Goal: Book appointment/travel/reservation

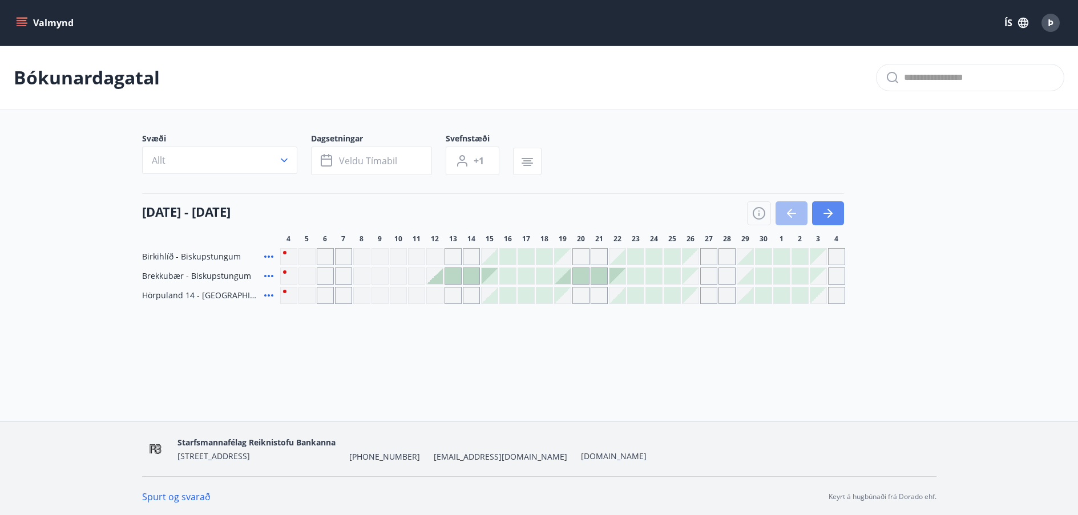
click at [824, 213] on icon "button" at bounding box center [827, 213] width 9 height 1
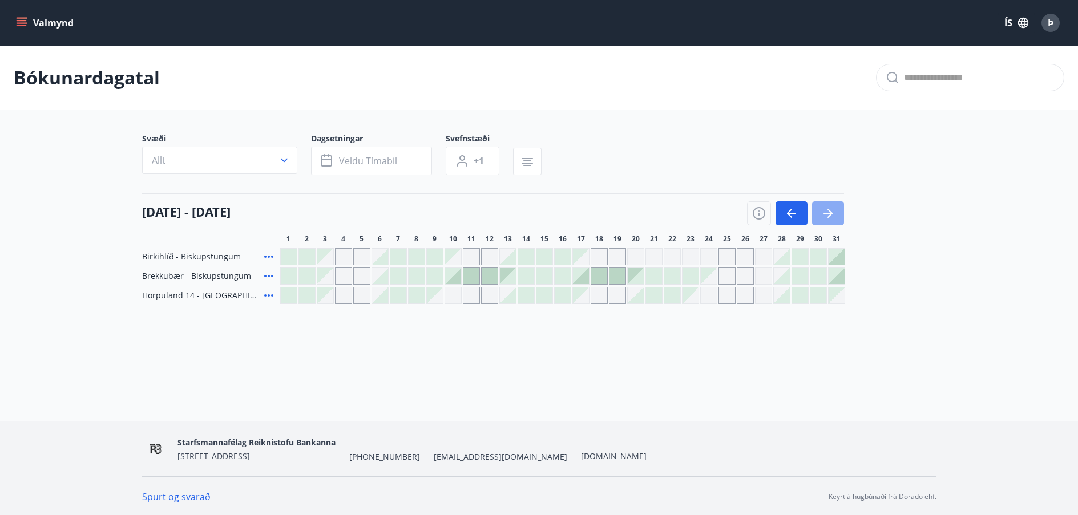
click at [824, 213] on icon "button" at bounding box center [827, 213] width 9 height 1
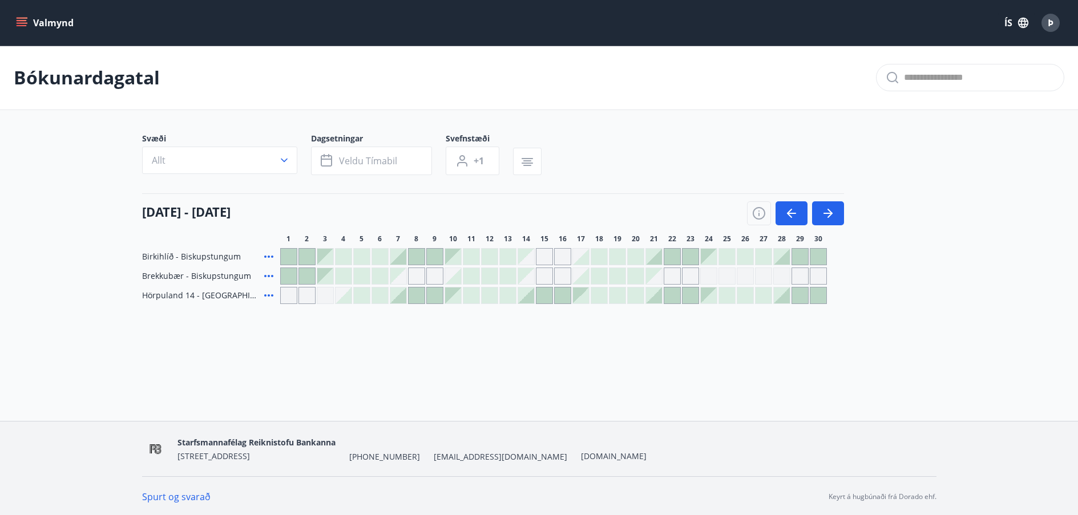
click at [530, 298] on div at bounding box center [526, 296] width 16 height 16
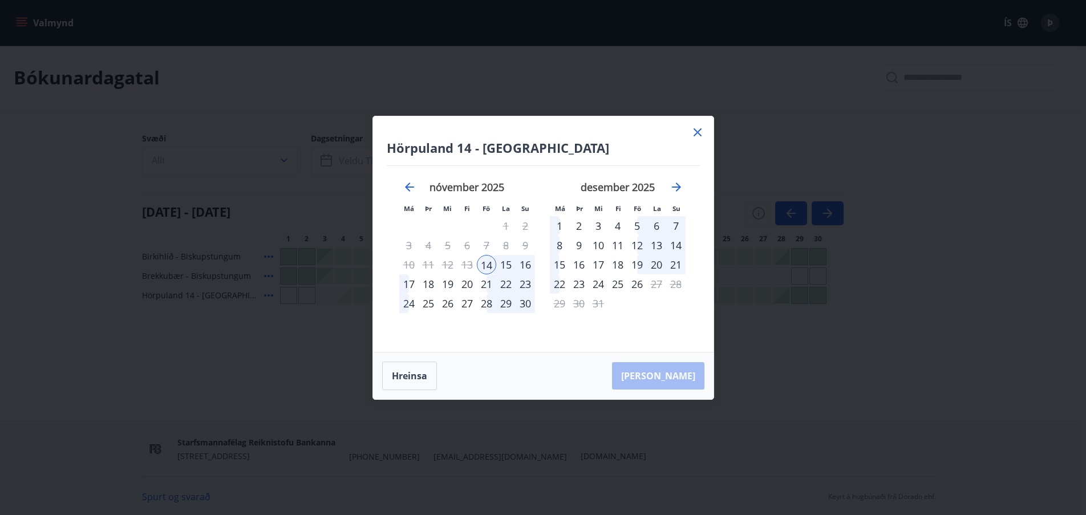
click at [406, 285] on div "17" at bounding box center [408, 283] width 19 height 19
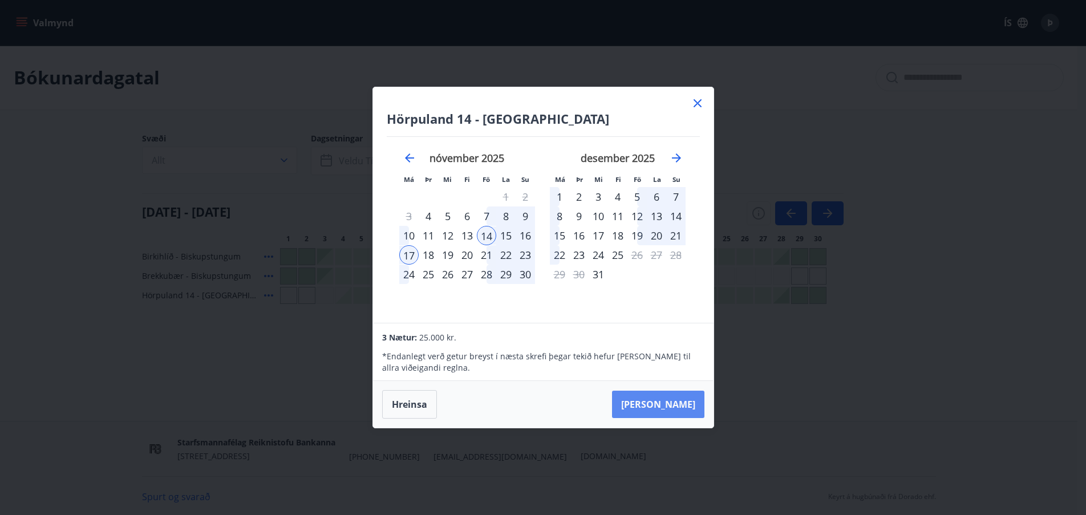
click at [673, 402] on button "[PERSON_NAME]" at bounding box center [658, 404] width 92 height 27
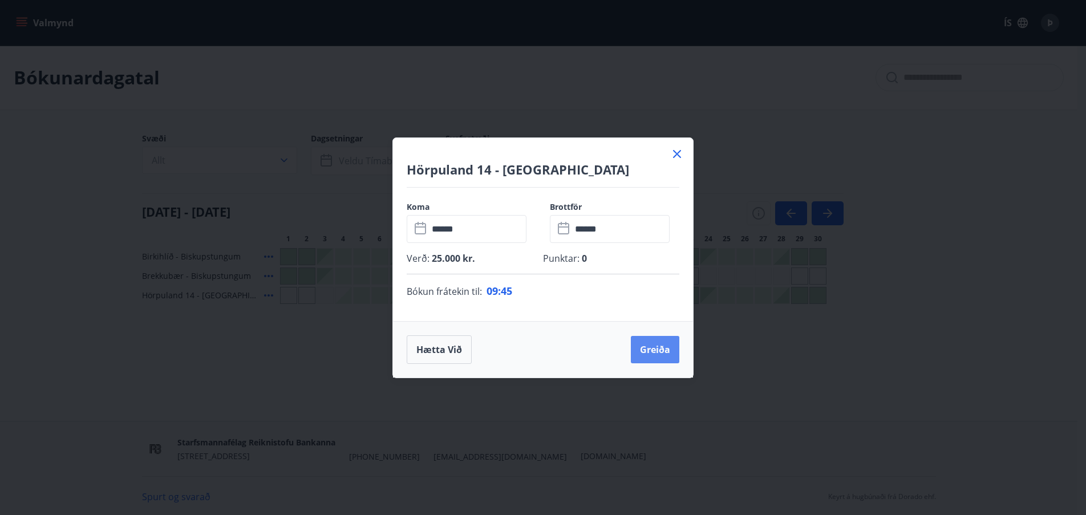
click at [651, 354] on button "Greiða" at bounding box center [655, 349] width 48 height 27
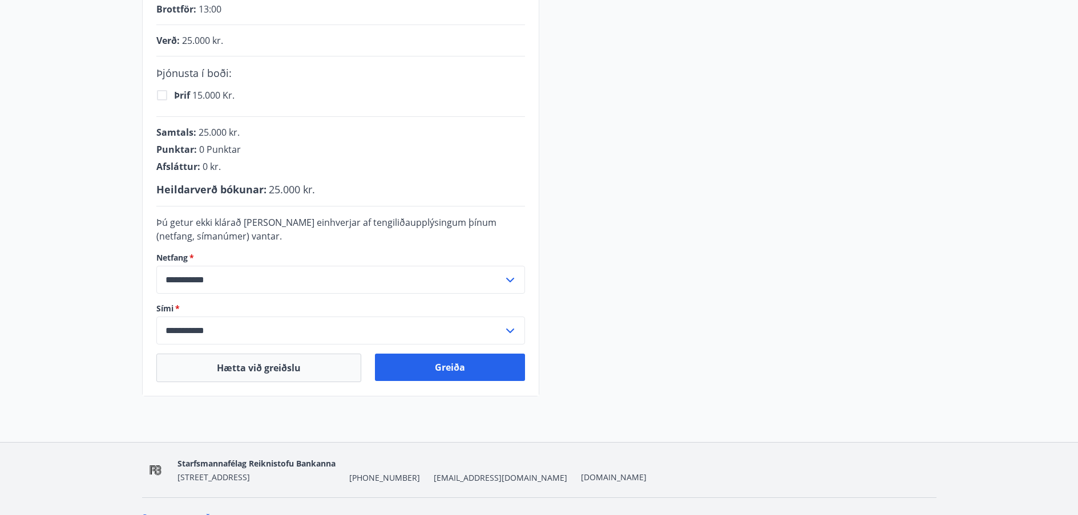
scroll to position [300, 0]
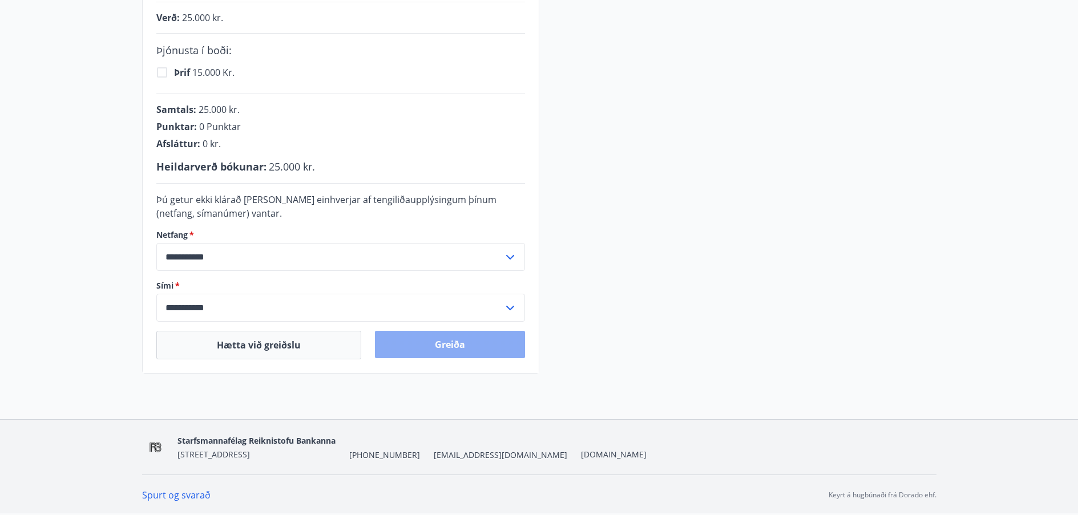
click at [451, 339] on button "Greiða" at bounding box center [450, 344] width 150 height 27
